Goal: Information Seeking & Learning: Learn about a topic

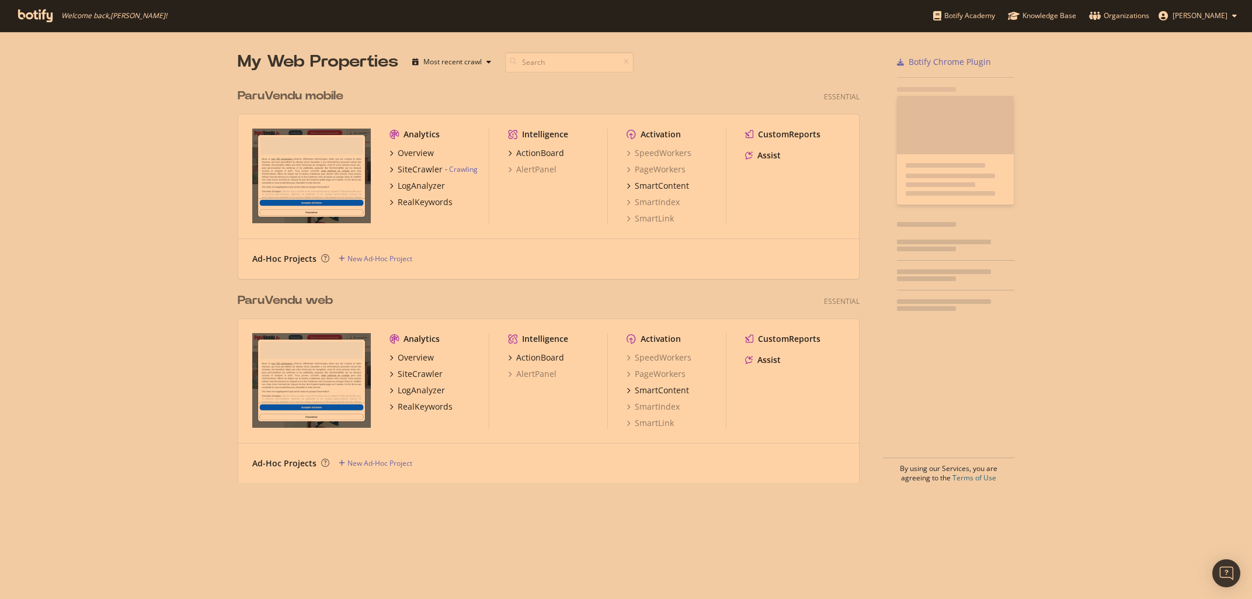
scroll to position [409, 631]
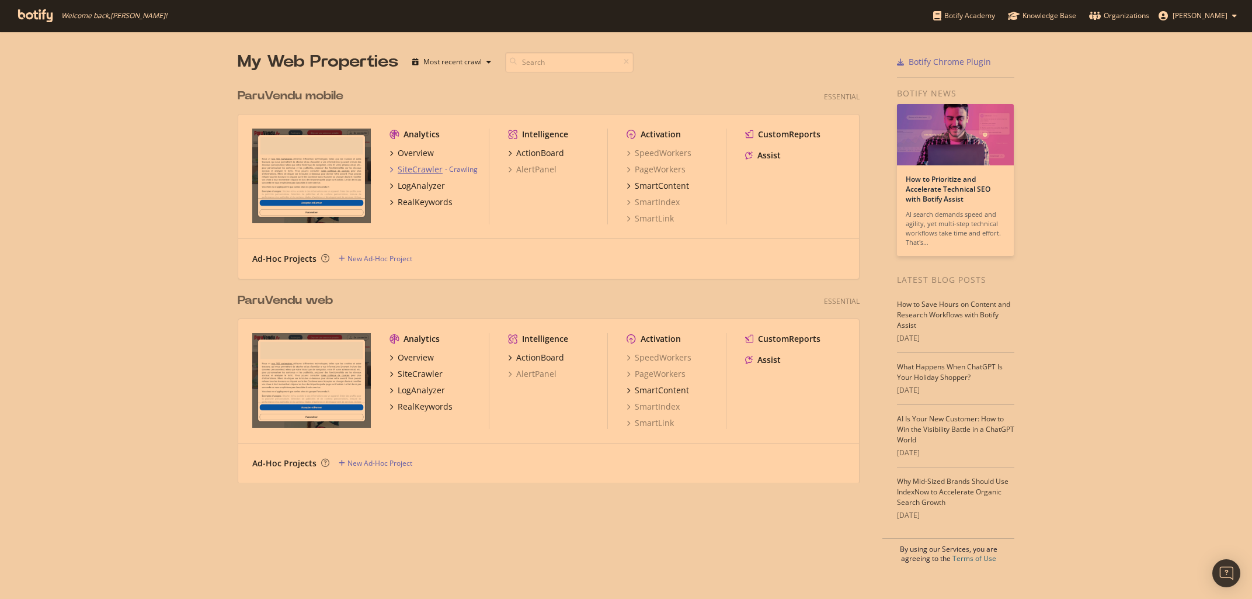
click at [418, 168] on div "SiteCrawler" at bounding box center [420, 170] width 45 height 12
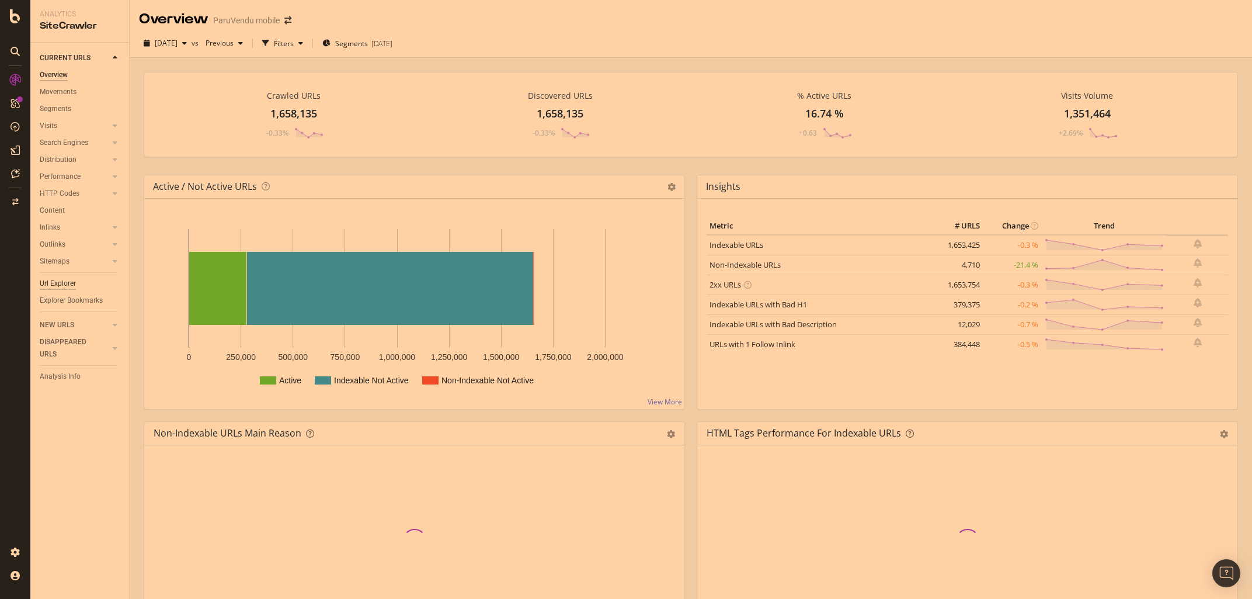
click at [57, 289] on div "Url Explorer" at bounding box center [58, 283] width 36 height 12
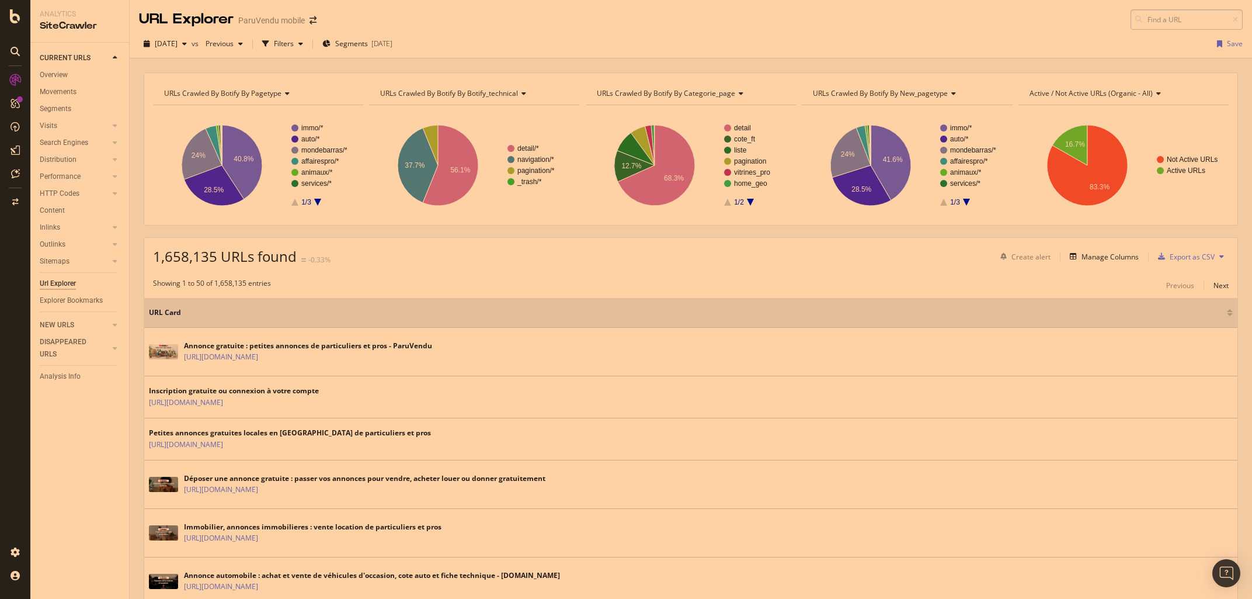
click at [1173, 18] on input at bounding box center [1187, 19] width 112 height 20
type input "[URL][DOMAIN_NAME]"
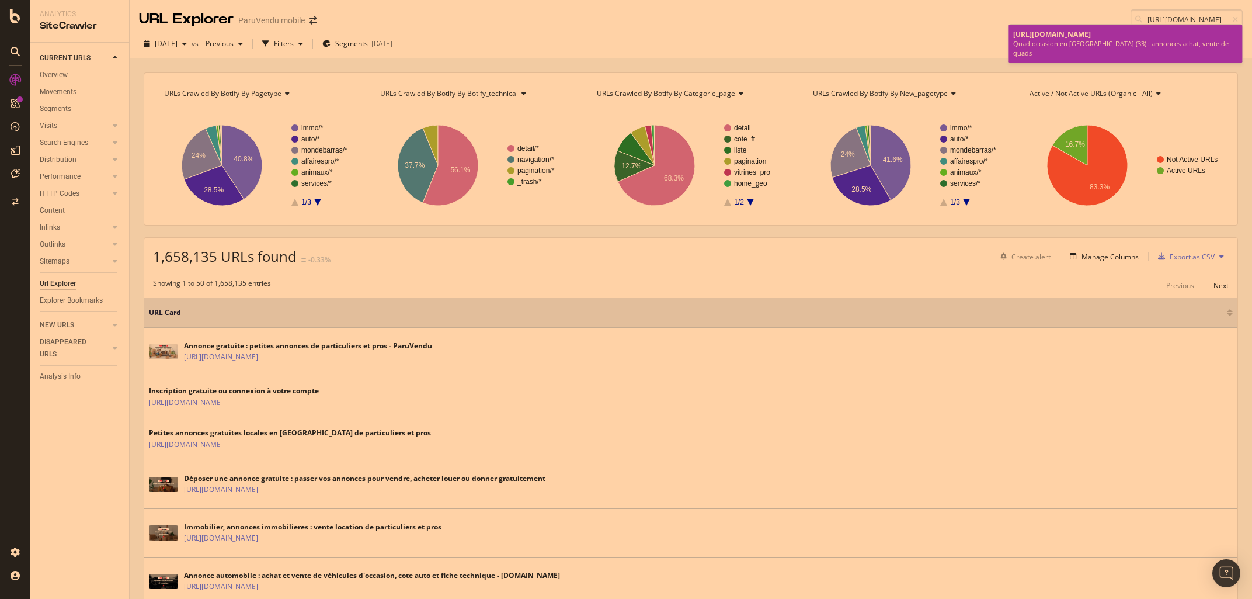
click at [1108, 41] on div "Quad occasion en [GEOGRAPHIC_DATA] (33) : annonces achat, vente de quads" at bounding box center [1126, 48] width 224 height 18
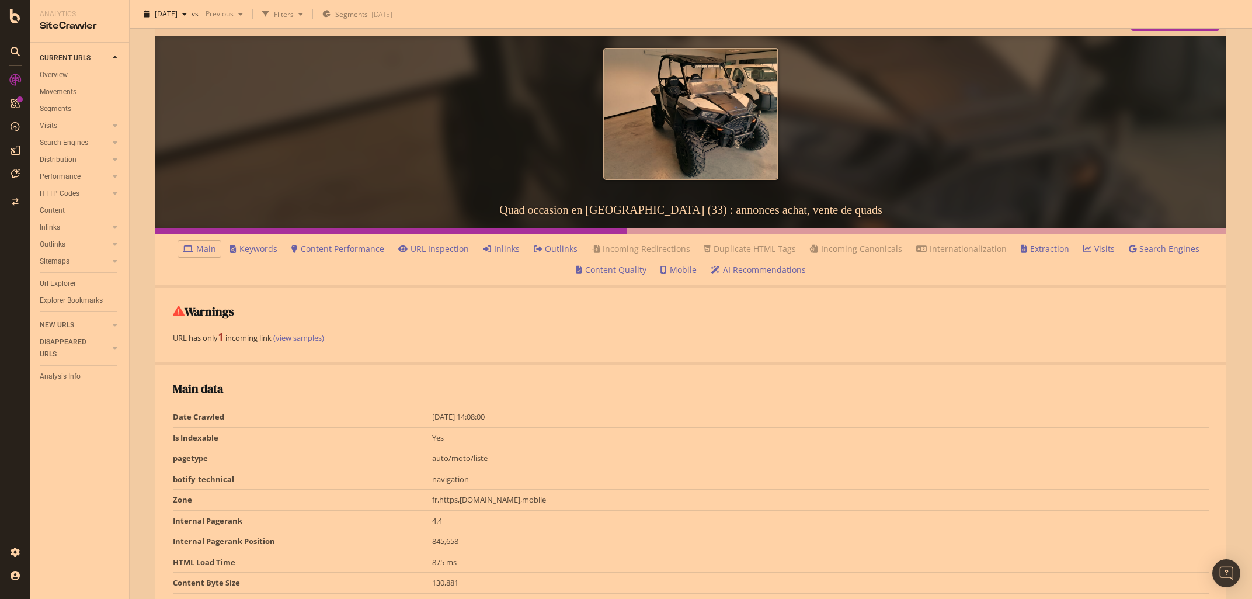
scroll to position [54, 0]
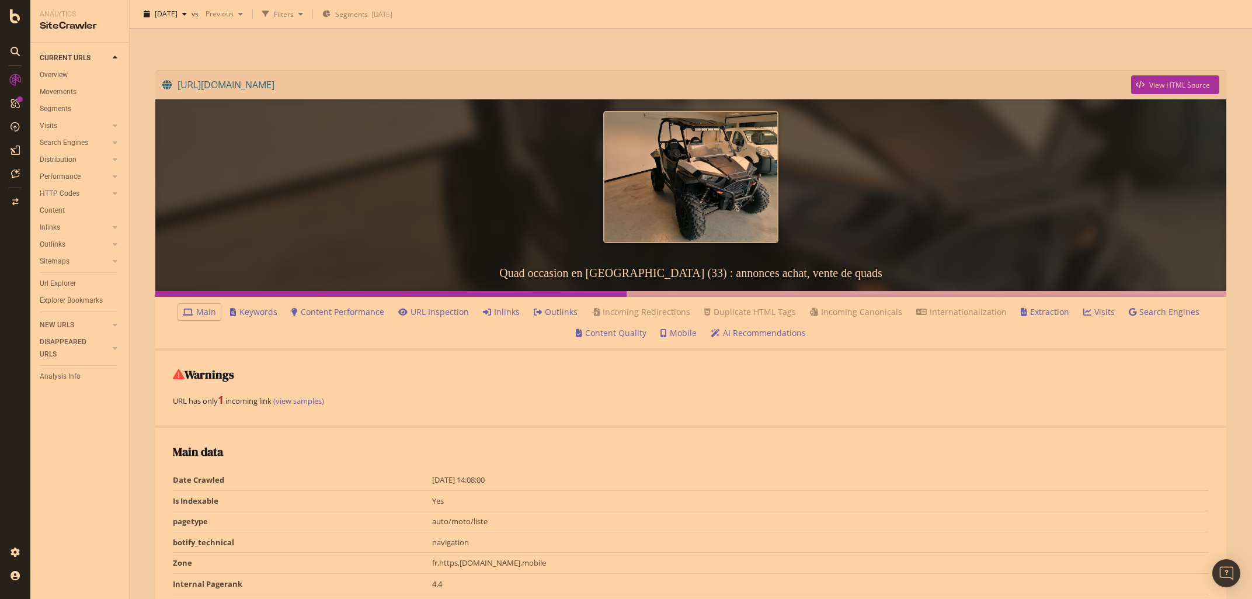
click at [509, 313] on link "Inlinks" at bounding box center [501, 312] width 37 height 12
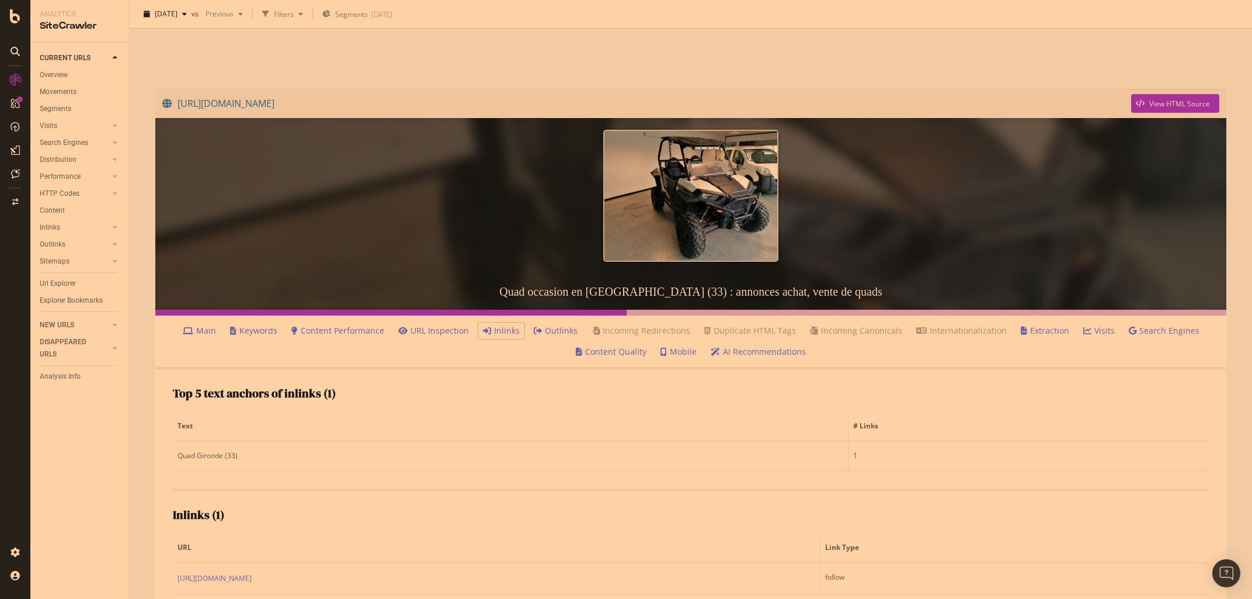
scroll to position [59, 0]
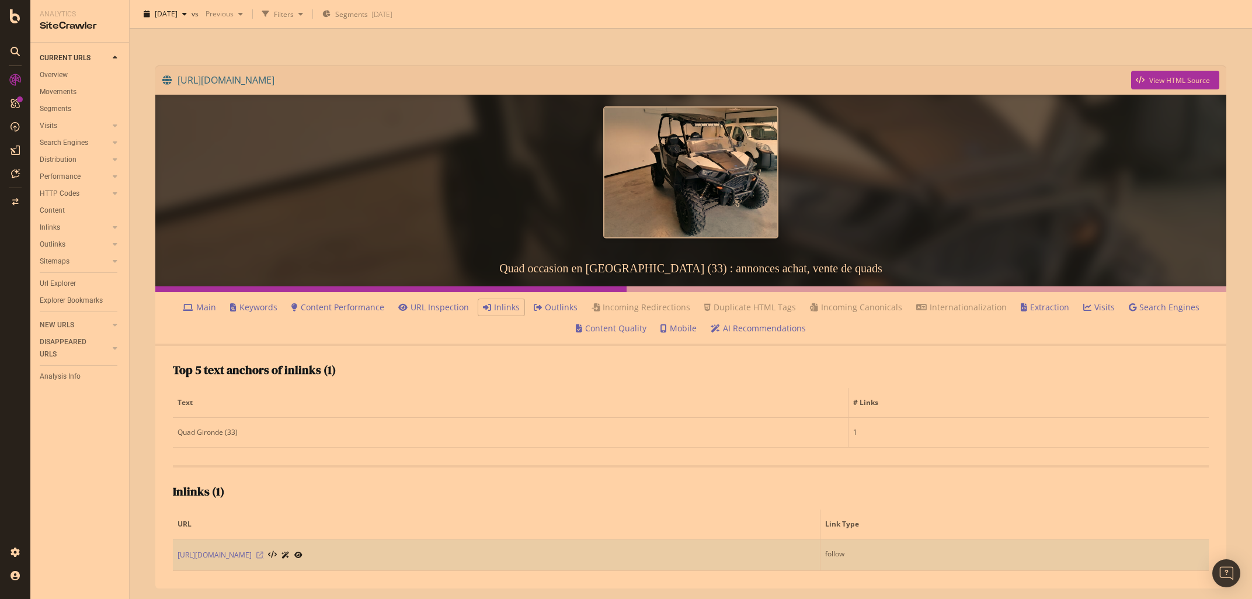
click at [263, 555] on icon at bounding box center [259, 554] width 7 height 7
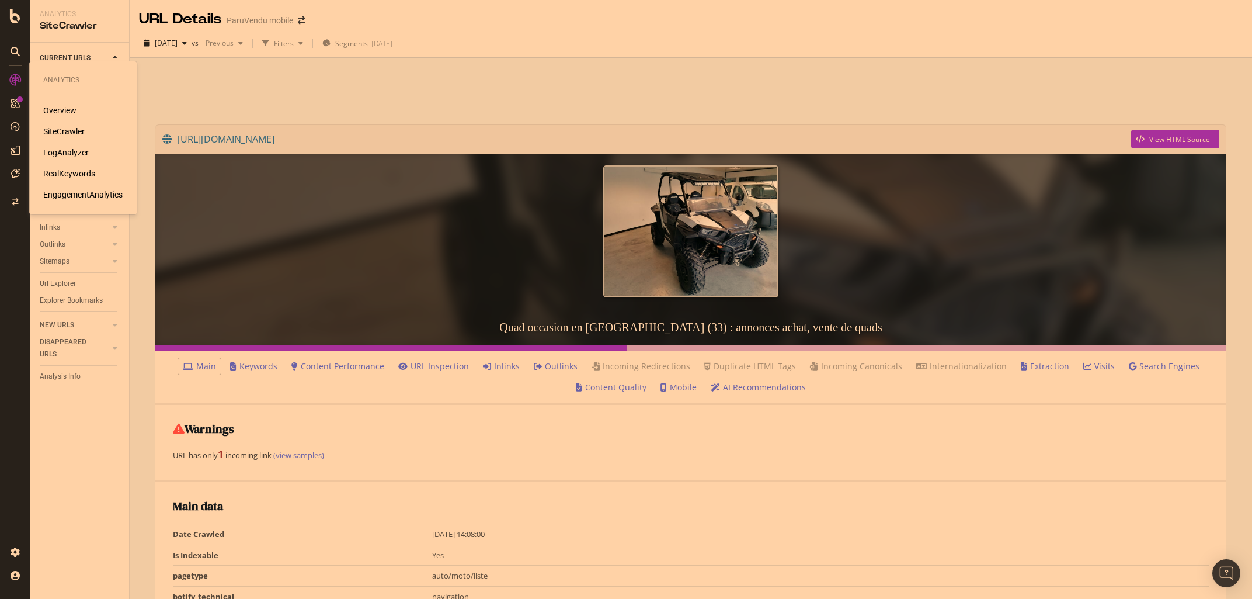
click at [63, 155] on div "LogAnalyzer" at bounding box center [66, 153] width 46 height 12
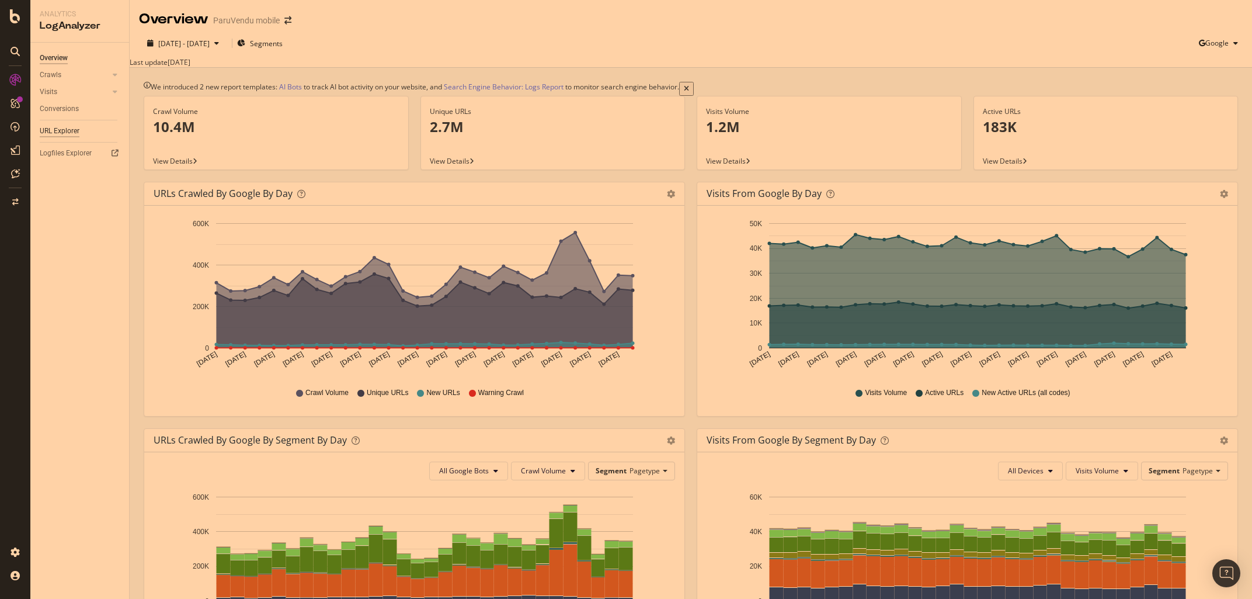
click at [53, 130] on div "URL Explorer" at bounding box center [60, 131] width 40 height 12
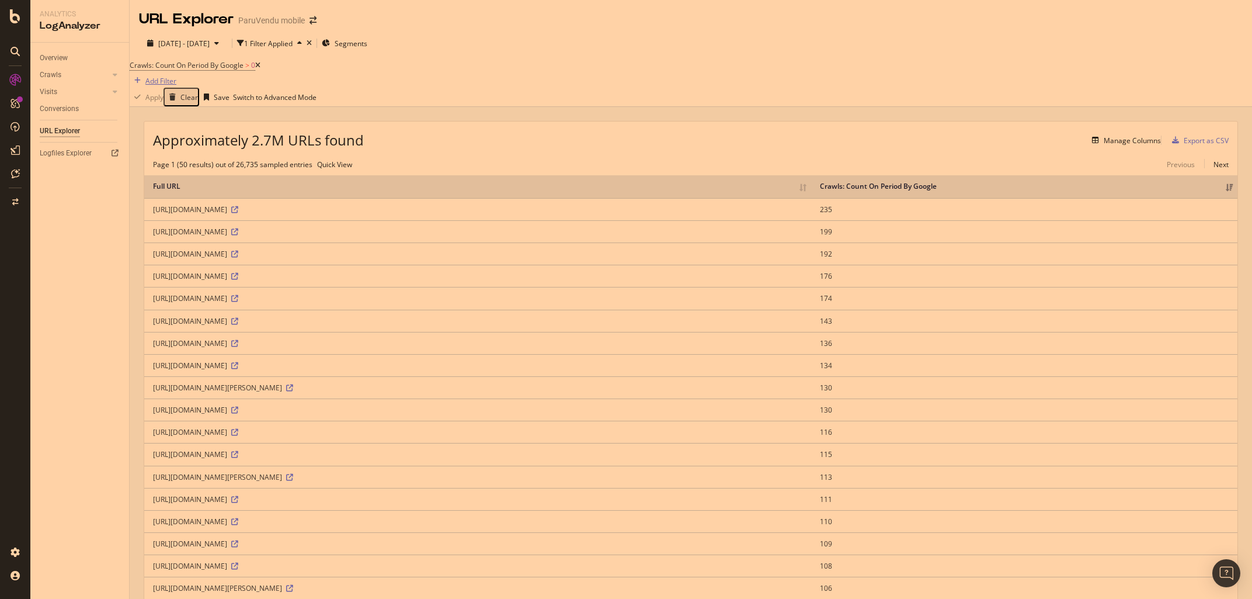
click at [176, 77] on div "Add Filter" at bounding box center [160, 81] width 31 height 10
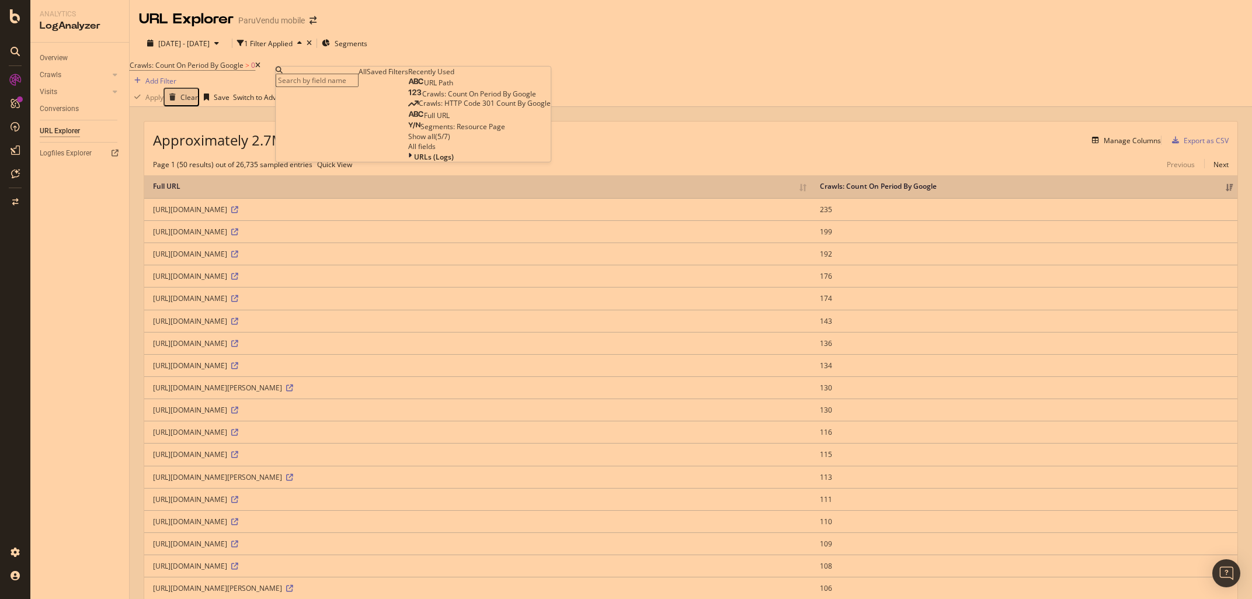
click at [424, 88] on span "URL Path" at bounding box center [438, 83] width 29 height 10
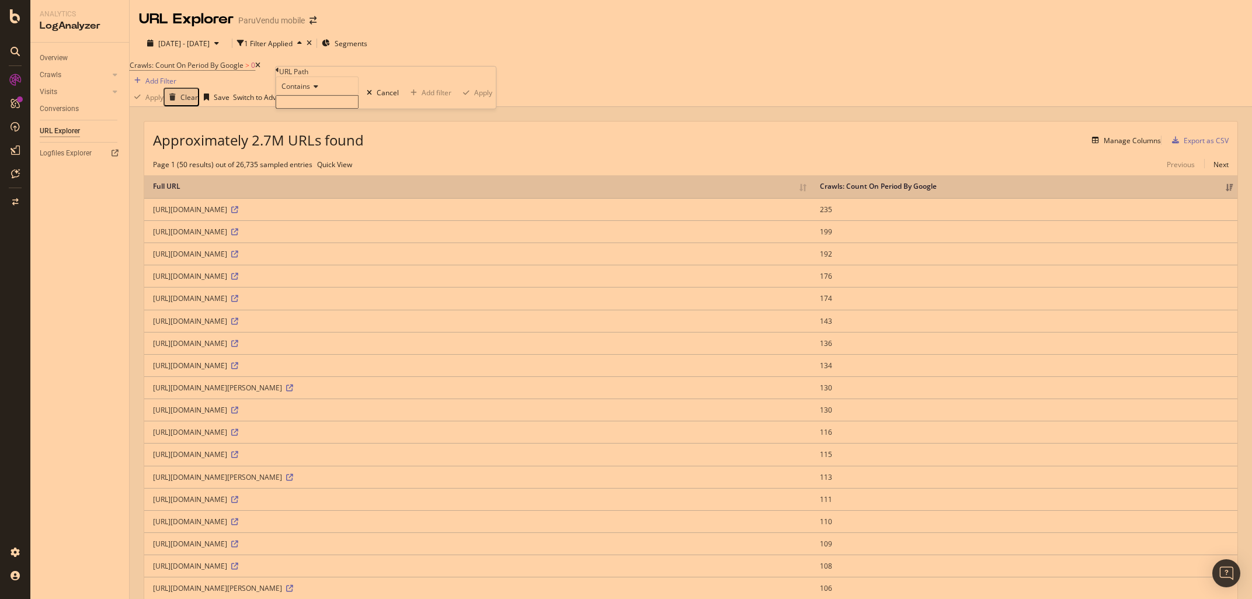
click at [315, 109] on input "text" at bounding box center [317, 101] width 83 height 13
paste input "https://www.paruvendu.fr/fiches-techniques-auto/"
type input "https://www.paruvendu.fr/fiches-techniques-auto/"
click at [459, 99] on div "button" at bounding box center [467, 95] width 16 height 7
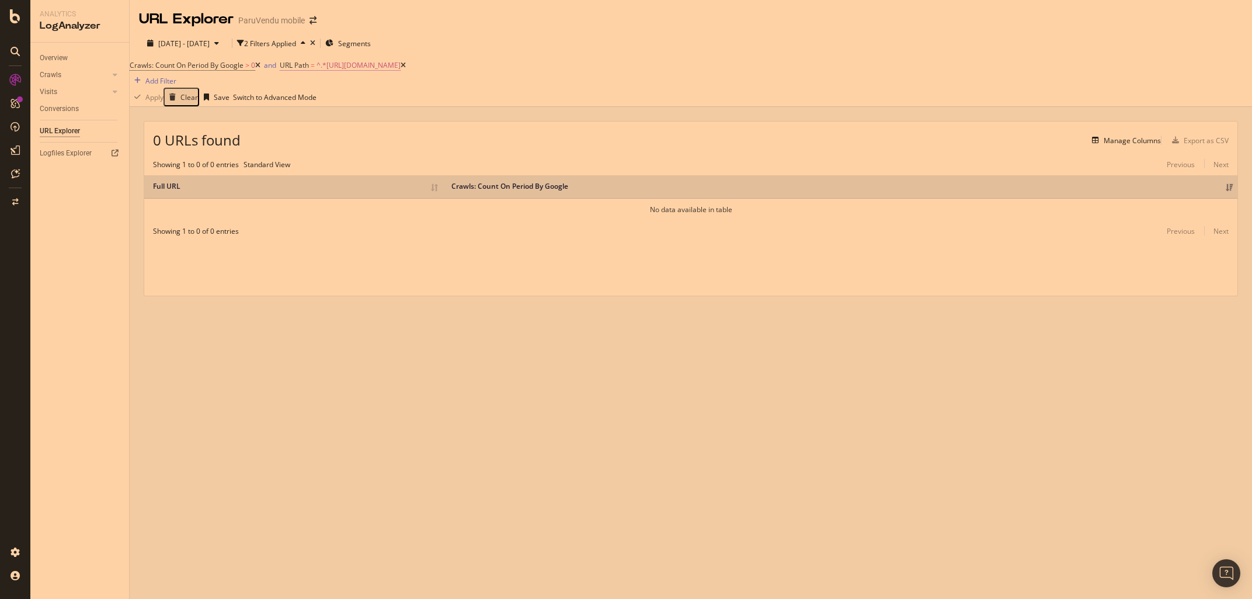
click at [365, 70] on span "^.*https://www.paruvendu.fr/fiches-techniques-auto/.*$" at bounding box center [359, 65] width 84 height 10
click at [379, 107] on input "https://www.paruvendu.fr/fiches-techniques-auto/" at bounding box center [337, 99] width 83 height 13
click at [311, 89] on span "Contains" at bounding box center [315, 84] width 29 height 10
click at [333, 119] on div "Equal to Not equal to Starts with Doesn't start with Ends with Doesn't end with…" at bounding box center [337, 155] width 83 height 124
click at [325, 105] on span "Equal to" at bounding box center [312, 100] width 26 height 10
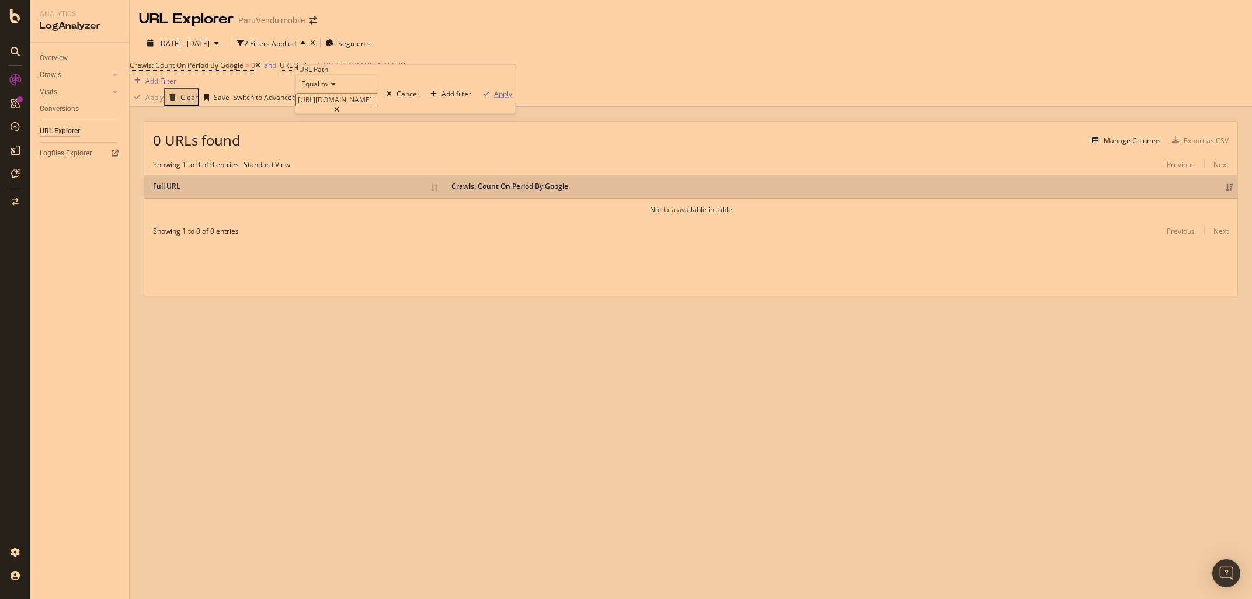
click at [494, 99] on div "Apply" at bounding box center [503, 94] width 18 height 10
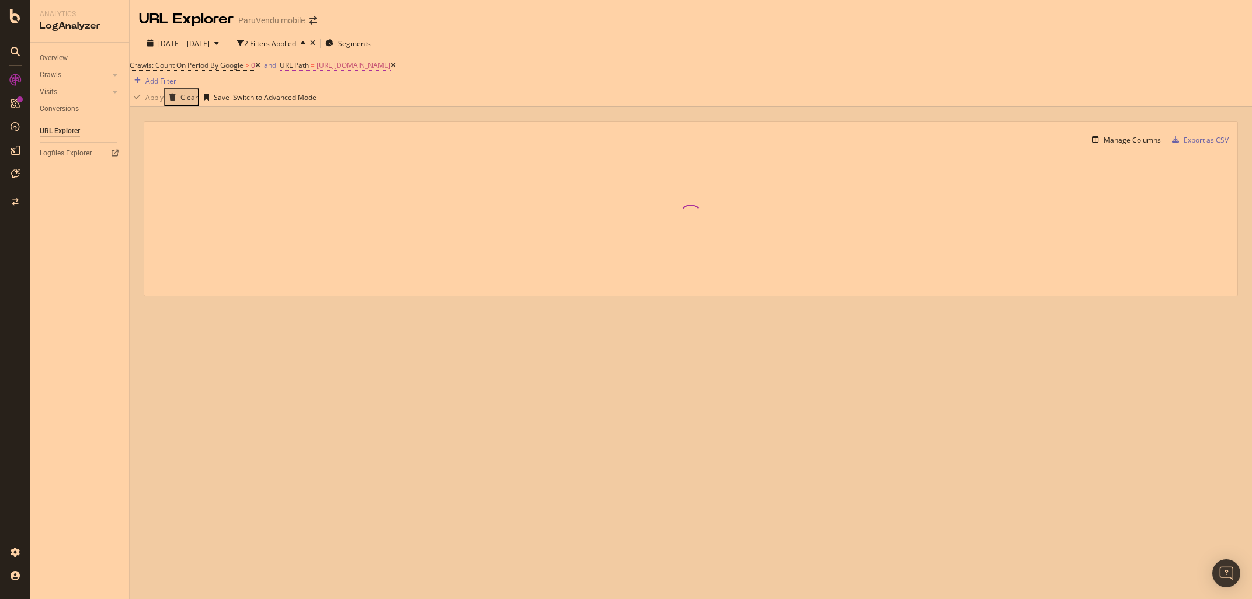
click at [309, 70] on span "URL Path" at bounding box center [294, 65] width 29 height 10
click at [299, 71] on icon at bounding box center [298, 67] width 4 height 7
click at [444, 119] on span "Full URL" at bounding box center [457, 114] width 26 height 10
click at [328, 89] on span "Contains" at bounding box center [315, 84] width 29 height 10
click at [332, 106] on div "Equal to" at bounding box center [337, 99] width 82 height 12
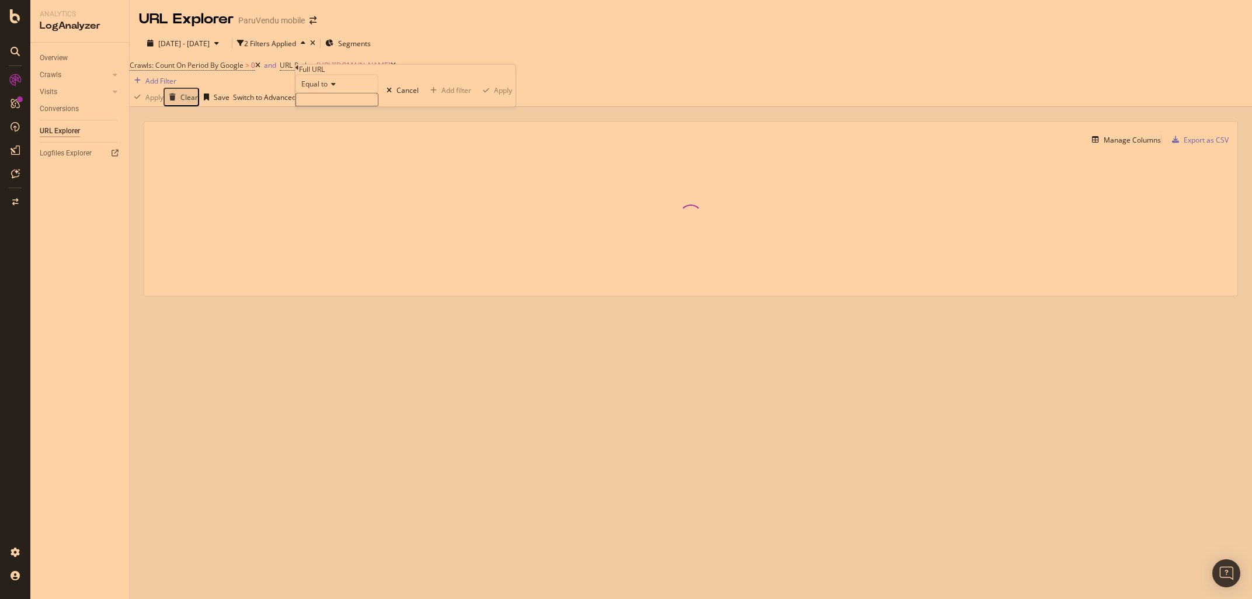
click at [335, 107] on input "text" at bounding box center [337, 99] width 83 height 13
paste input "https://www.paruvendu.fr/fiches-techniques-auto/"
type input "https://www.paruvendu.fr/fiches-techniques-auto/"
click at [478, 98] on div "button" at bounding box center [486, 94] width 16 height 7
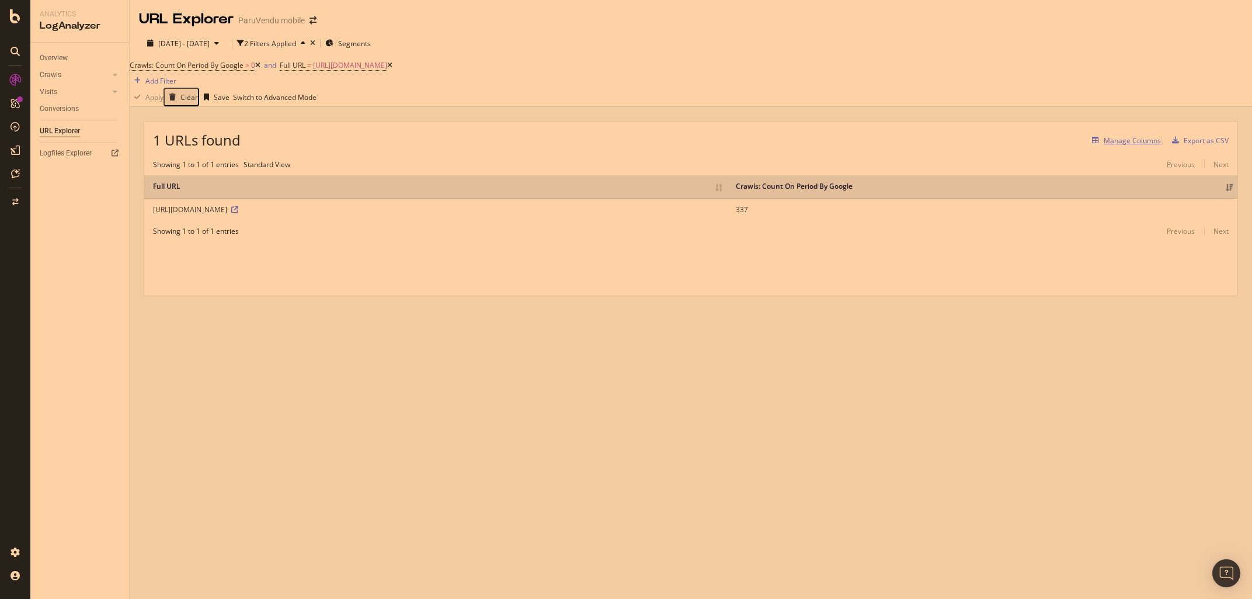
click at [1105, 145] on div "Manage Columns" at bounding box center [1132, 141] width 57 height 10
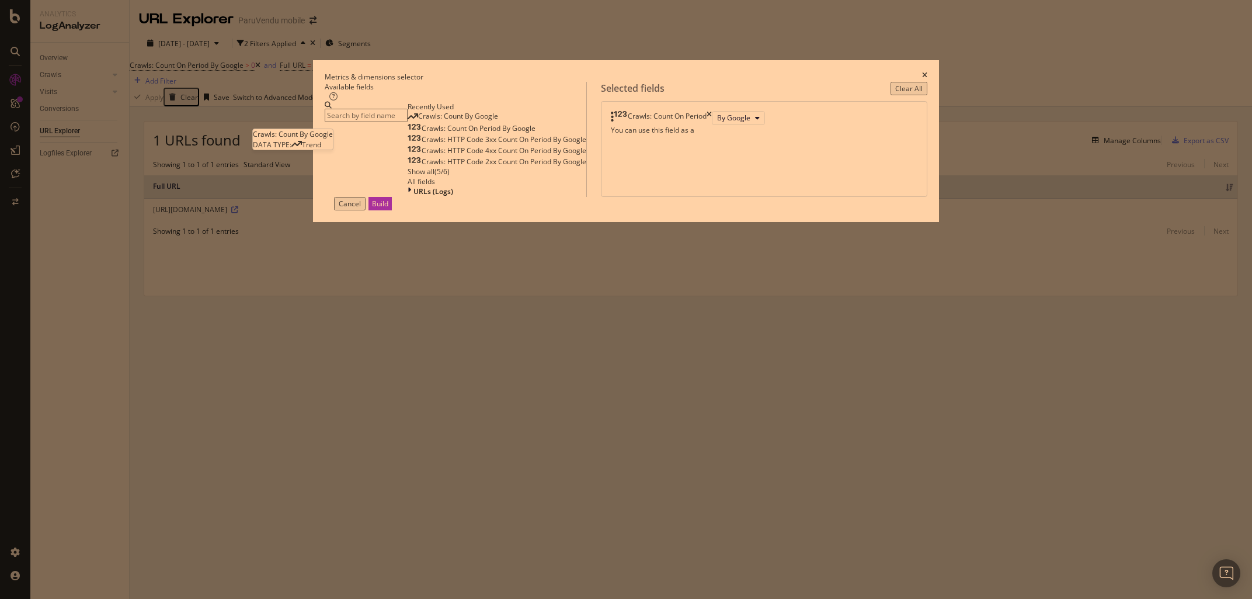
click at [483, 121] on span "Crawls: Count By Google" at bounding box center [458, 116] width 80 height 10
click at [388, 209] on div "Build" at bounding box center [380, 204] width 16 height 10
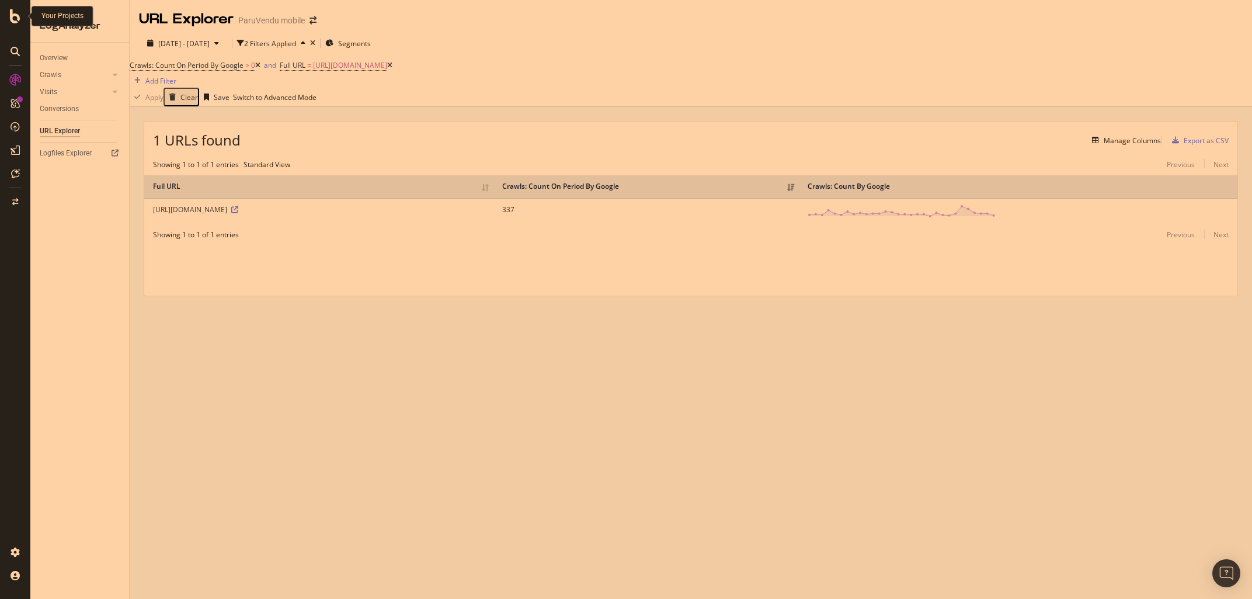
click at [13, 19] on icon at bounding box center [15, 16] width 11 height 14
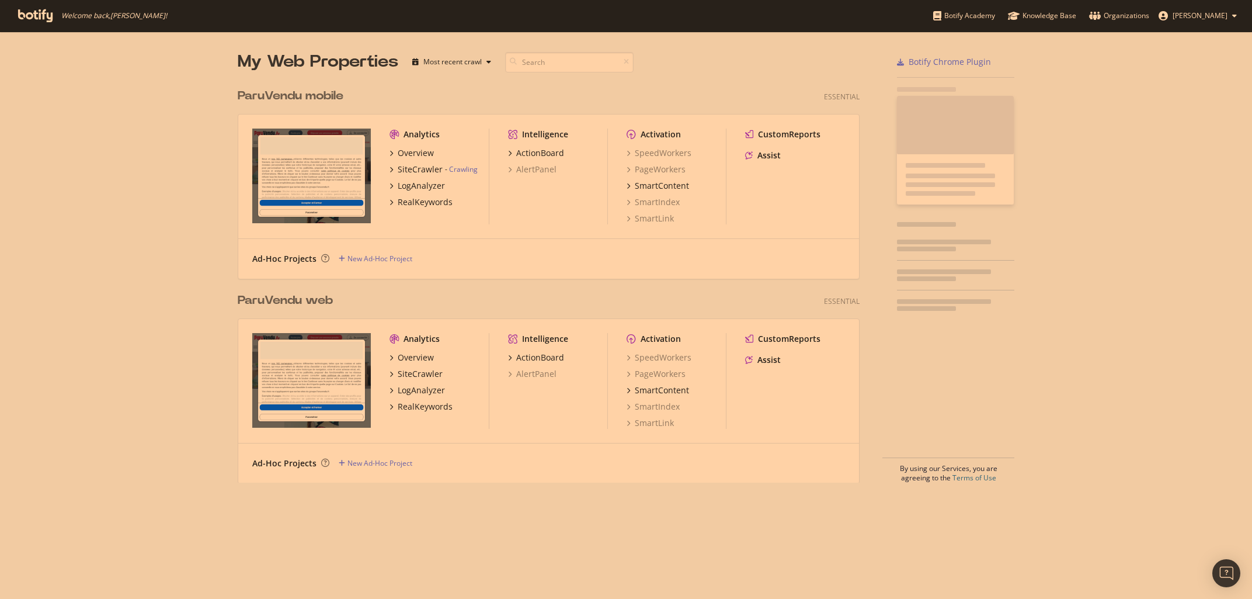
scroll to position [599, 1252]
